Goal: Task Accomplishment & Management: Manage account settings

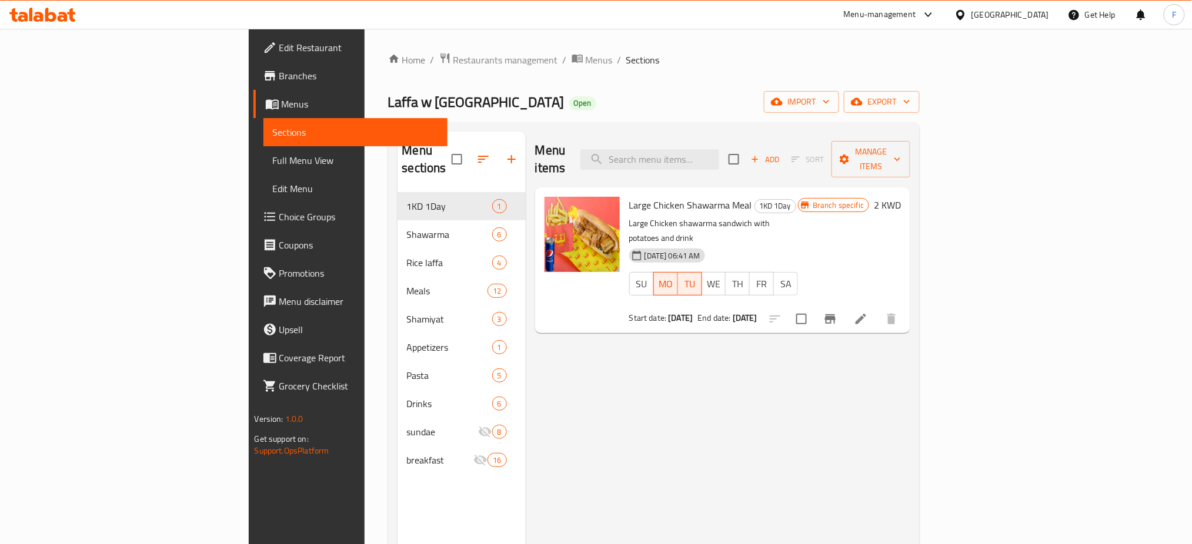
click at [877, 309] on li at bounding box center [860, 319] width 33 height 21
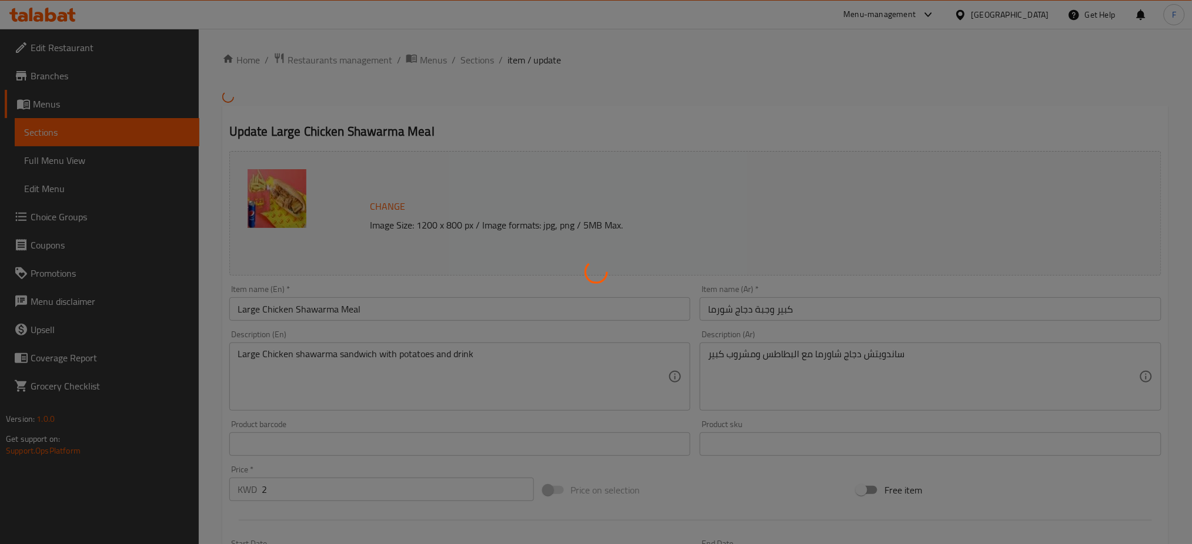
click at [552, 226] on div at bounding box center [596, 272] width 1192 height 544
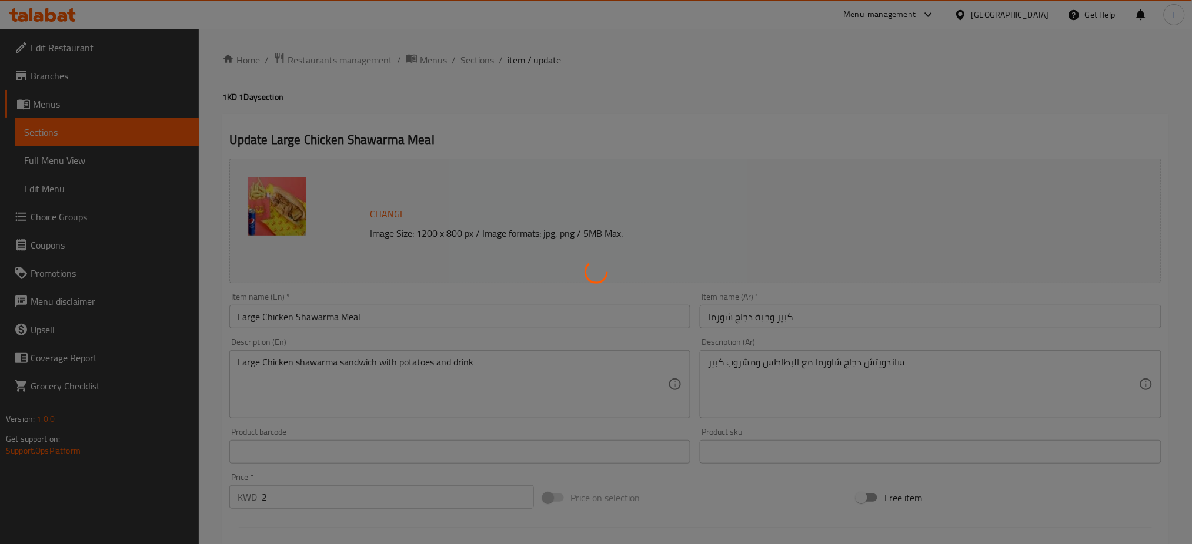
click at [616, 136] on div at bounding box center [596, 272] width 1192 height 544
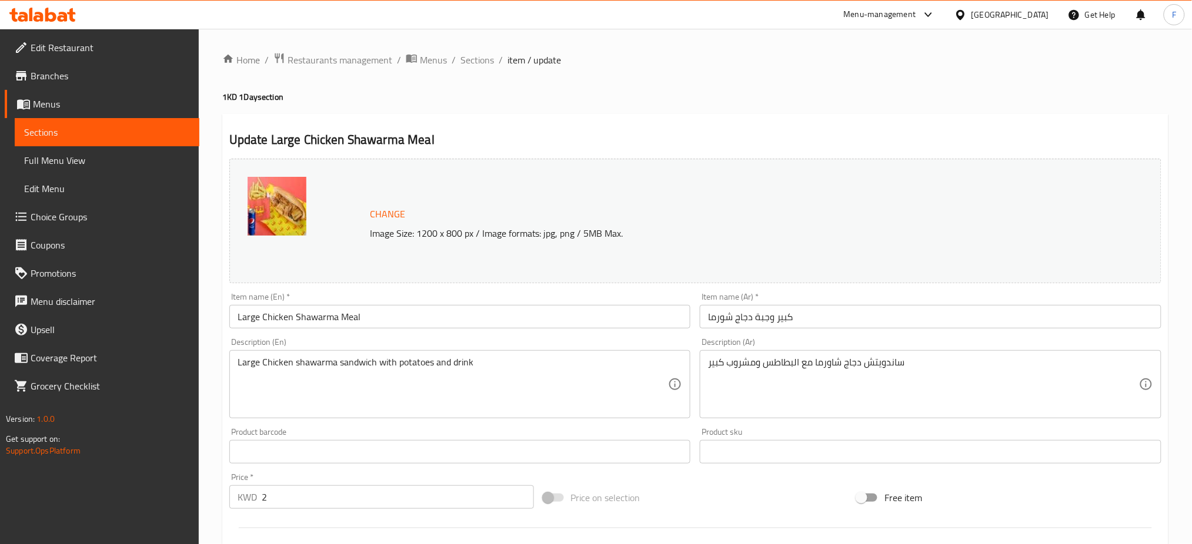
click at [713, 102] on h4 "1KD 1Day section" at bounding box center [695, 97] width 946 height 12
click at [479, 240] on p "Image Size: 1200 x 800 px / Image formats: jpg, png / 5MB Max." at bounding box center [700, 233] width 671 height 14
copy div "Image Size: 1200 x 800 px / Image formats: jpg, png / 5MB Max."
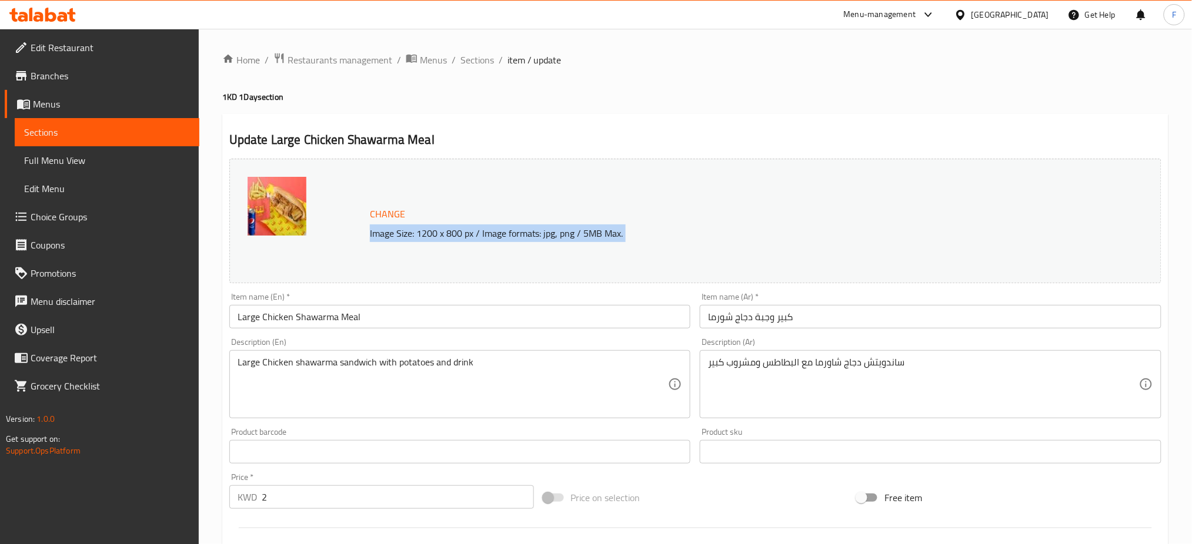
click at [637, 175] on div "Change Image Size: 1200 x 800 px / Image formats: jpg, png / 5MB Max." at bounding box center [695, 221] width 932 height 125
click at [376, 66] on span "Restaurants management" at bounding box center [340, 60] width 105 height 14
